Goal: Information Seeking & Learning: Learn about a topic

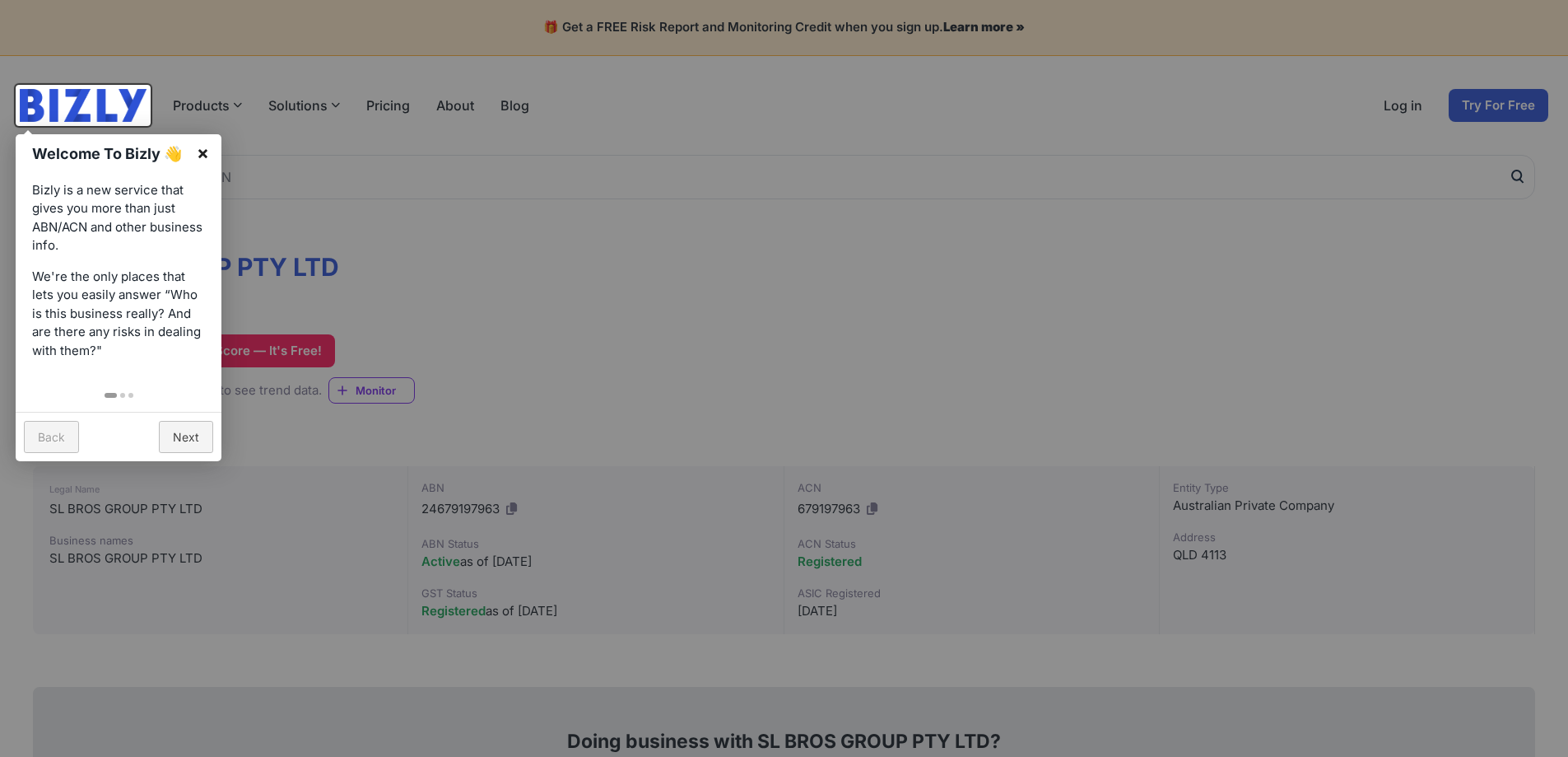
click at [206, 154] on link "×" at bounding box center [203, 153] width 37 height 37
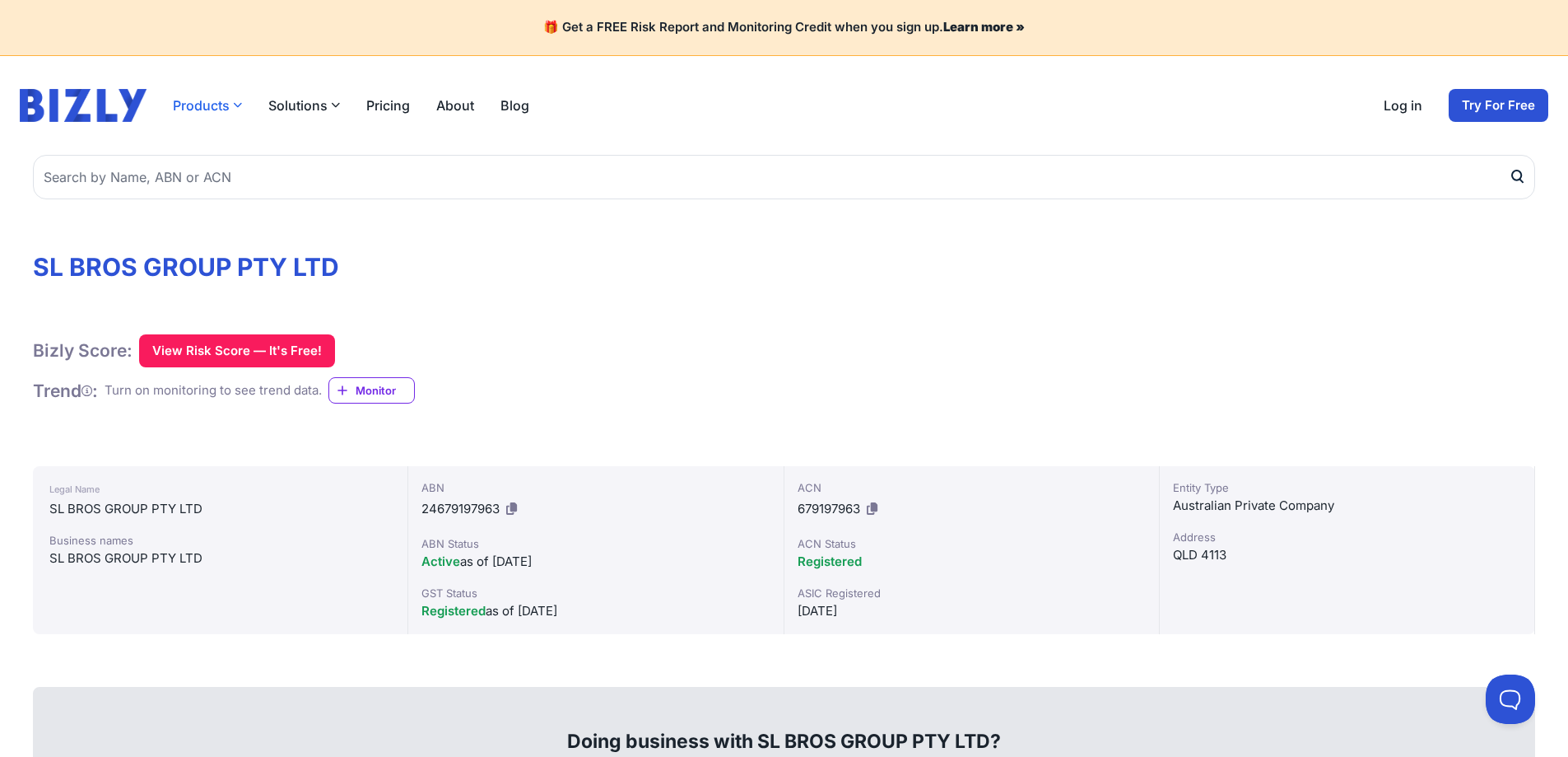
click at [186, 103] on button "Products" at bounding box center [207, 105] width 69 height 20
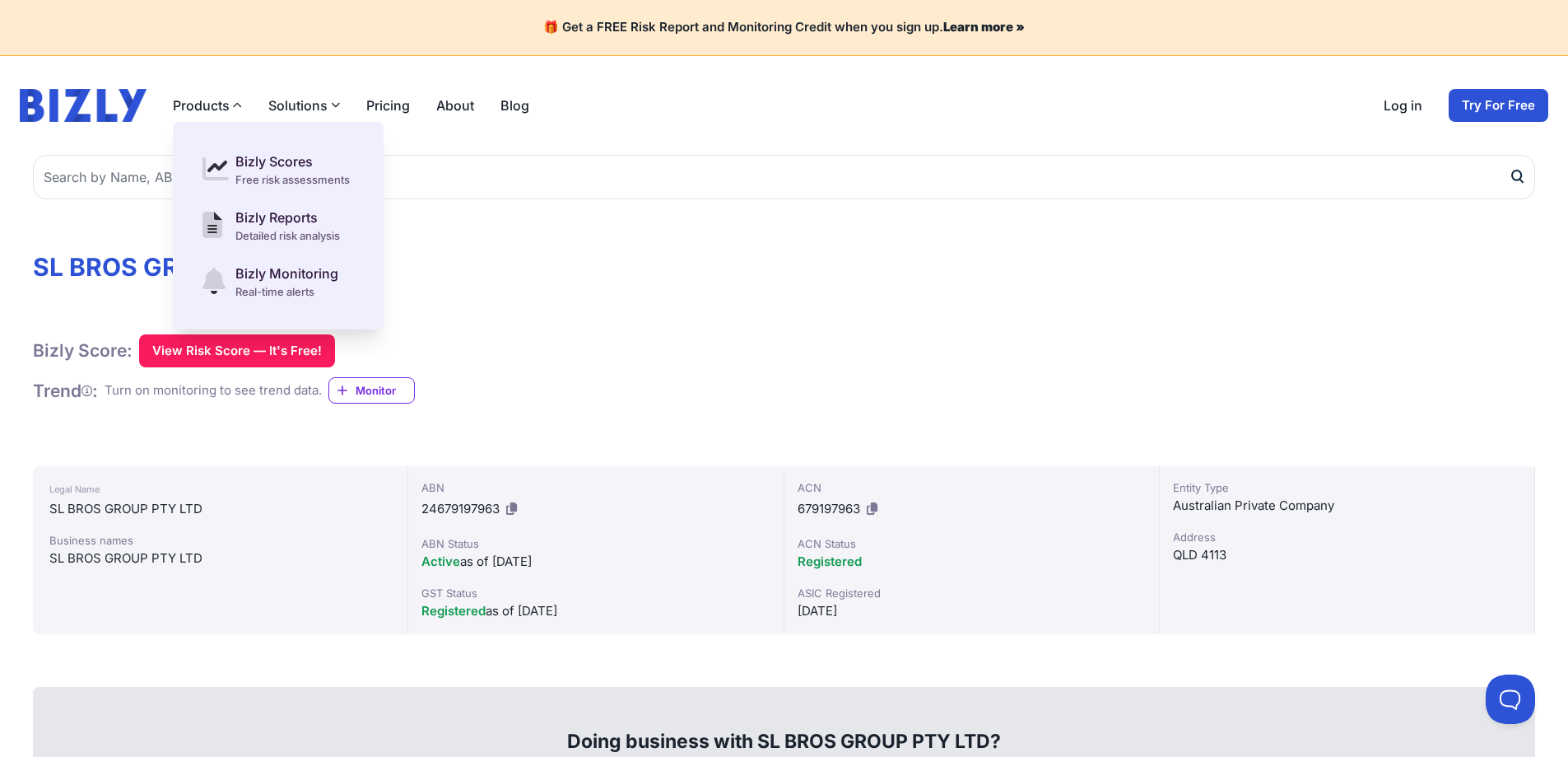
drag, startPoint x: 299, startPoint y: 108, endPoint x: 318, endPoint y: 108, distance: 19.0
click at [300, 108] on button "Solutions" at bounding box center [303, 105] width 72 height 20
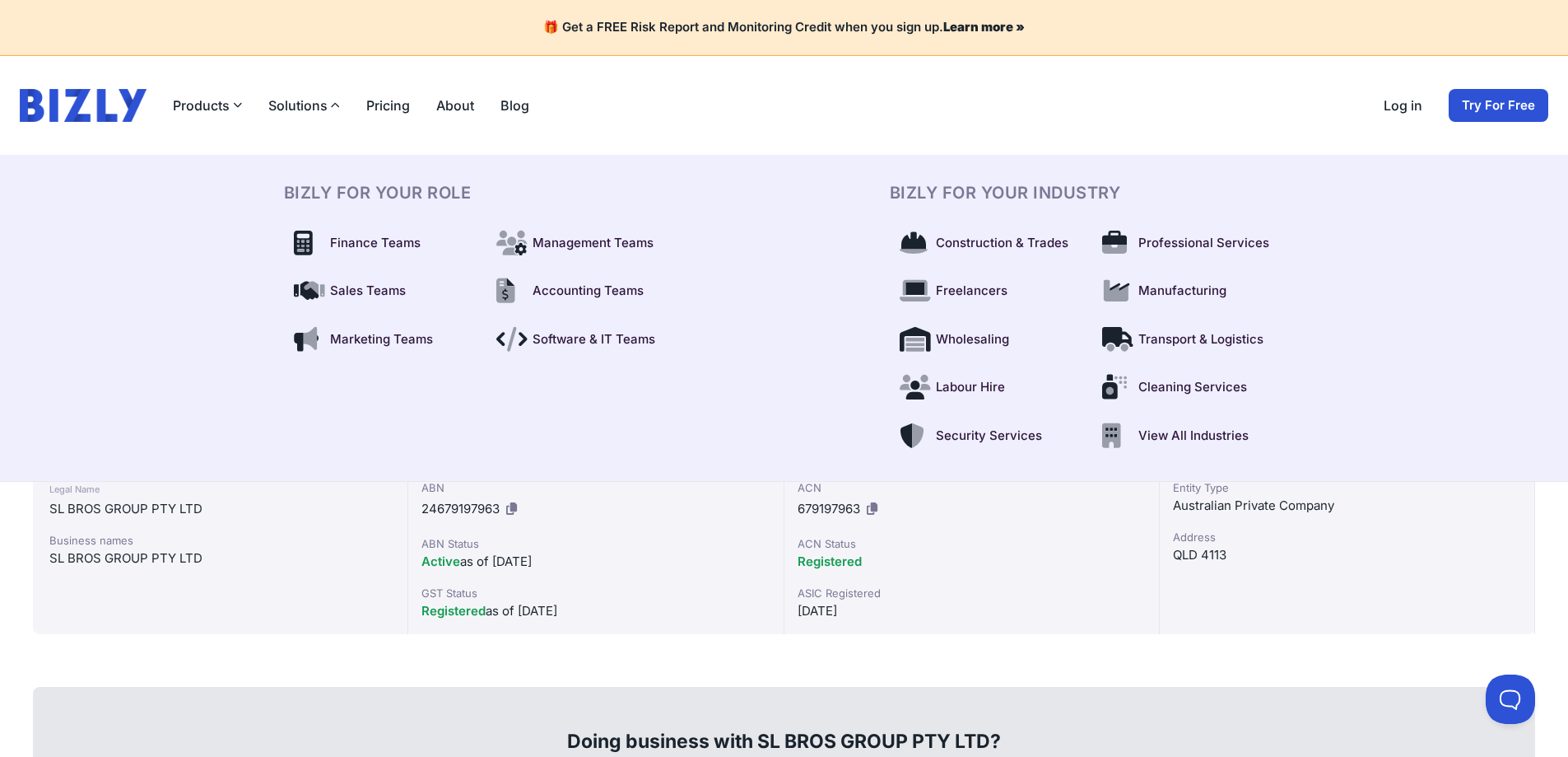
click at [403, 106] on link "Pricing" at bounding box center [388, 105] width 43 height 20
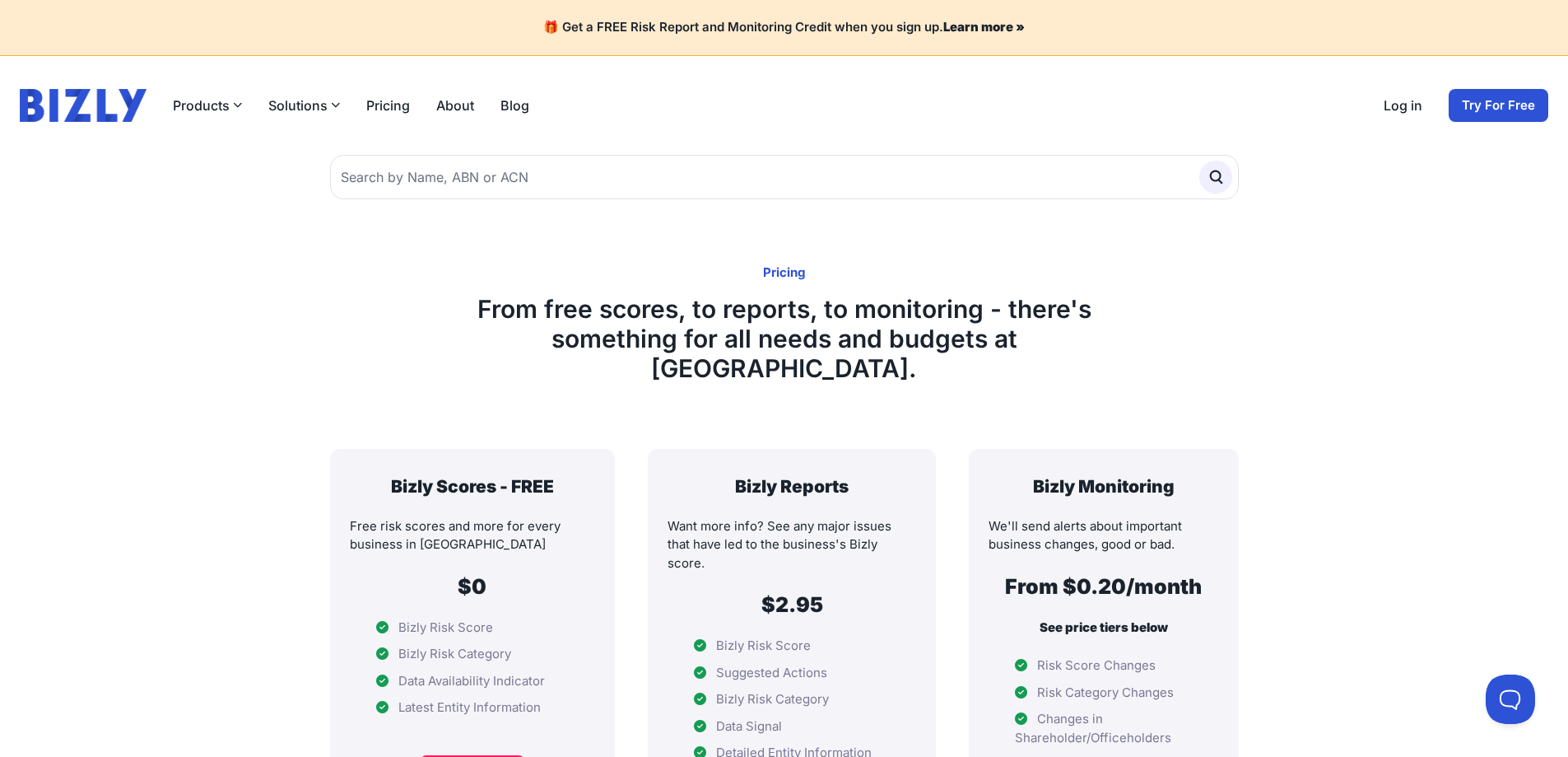
click at [395, 112] on link "Pricing" at bounding box center [388, 105] width 43 height 20
click at [410, 99] on div "Products Bizly Scores Free risk assessments Bizly Reports Detailed risk analysi…" at bounding box center [350, 105] width 356 height 20
click at [387, 118] on div "Products Bizly Scores Free risk assessments Bizly Reports Detailed risk analysi…" at bounding box center [274, 106] width 509 height 33
click at [402, 110] on link "Pricing" at bounding box center [388, 105] width 43 height 20
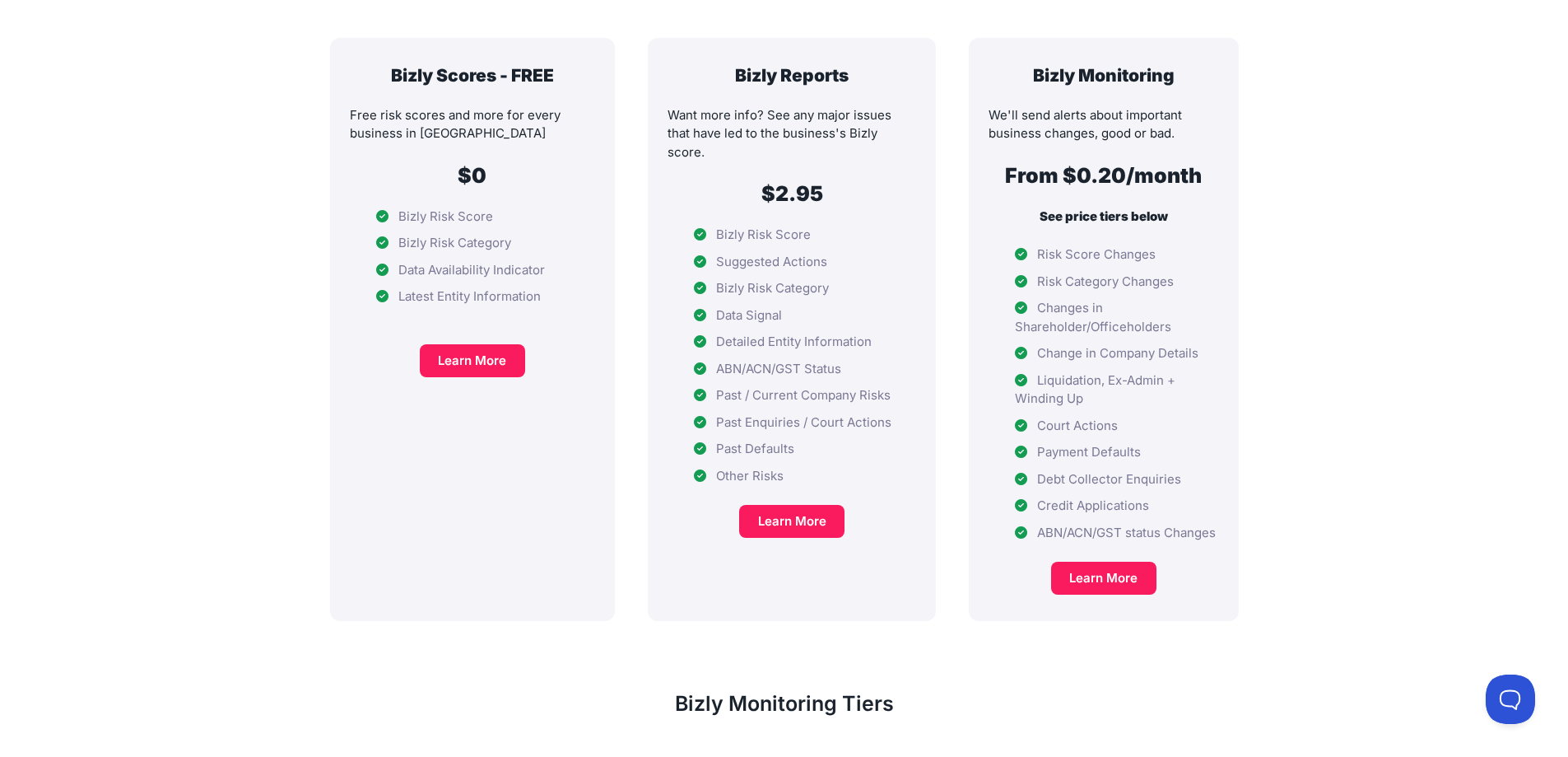
scroll to position [411, 0]
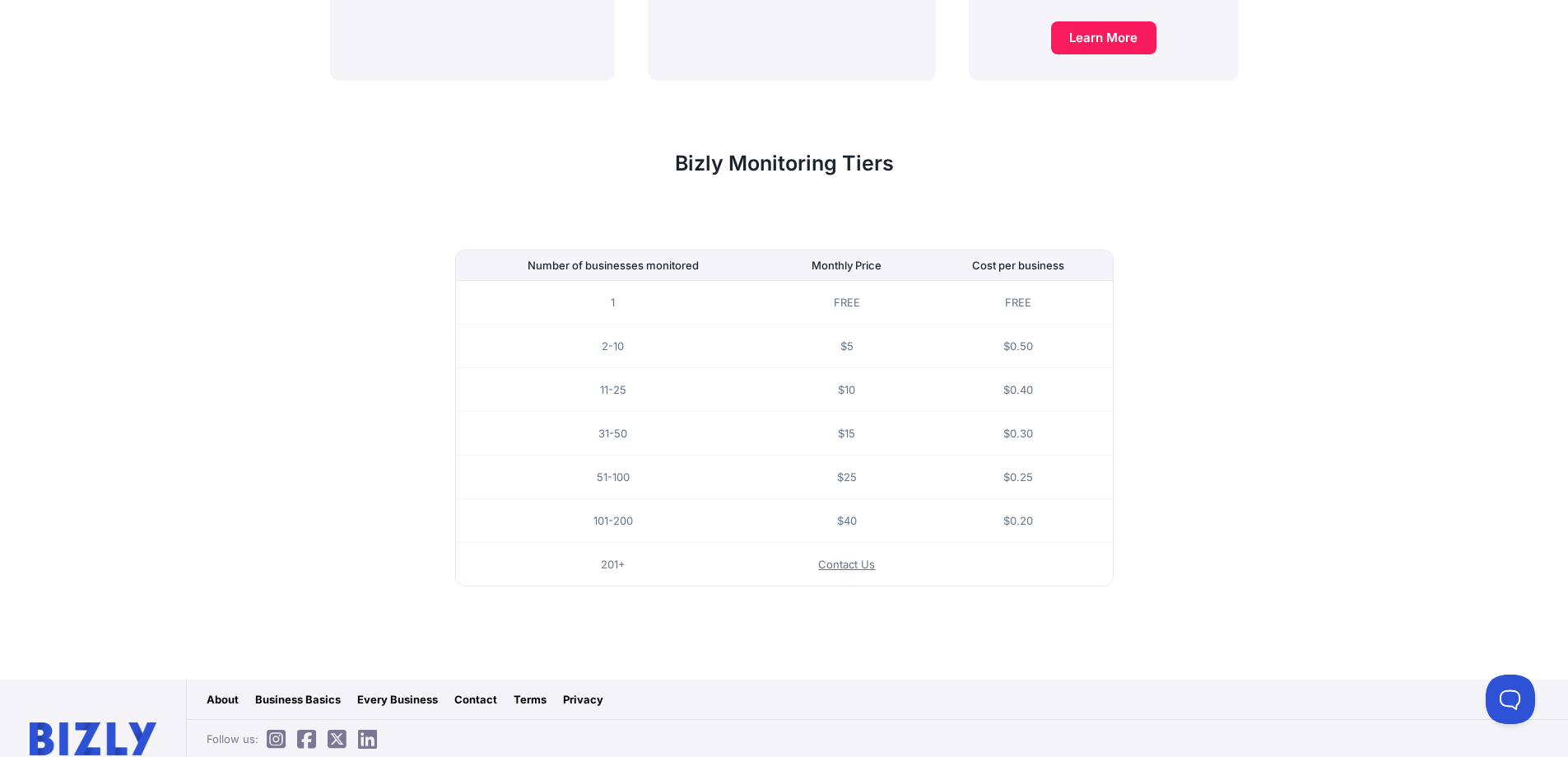
scroll to position [963, 0]
